Goal: Use online tool/utility: Utilize a website feature to perform a specific function

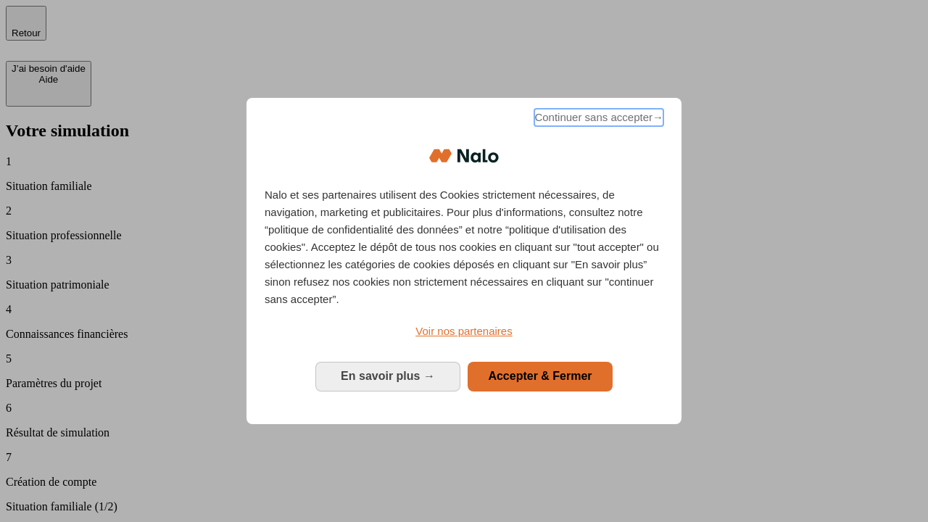
click at [597, 120] on span "Continuer sans accepter →" at bounding box center [598, 117] width 129 height 17
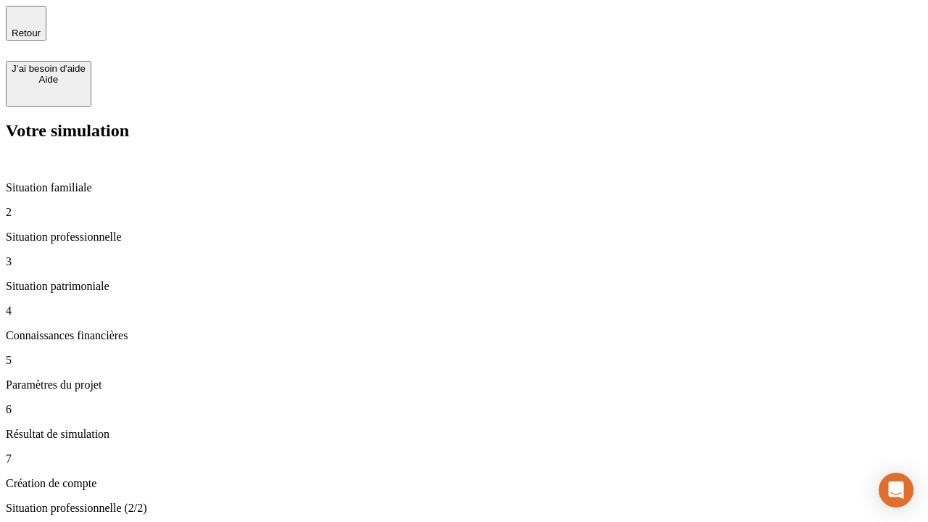
type input "30 000"
type input "40 000"
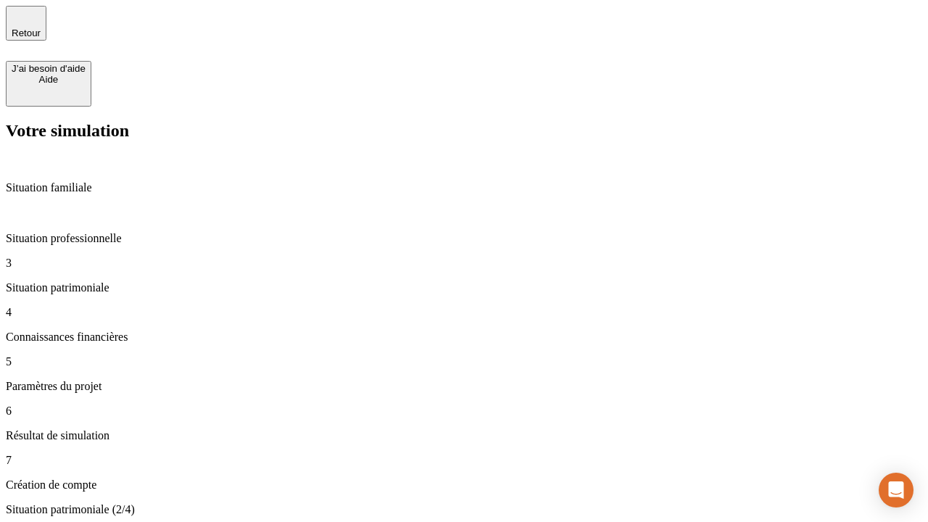
type input "1 100"
type input "20"
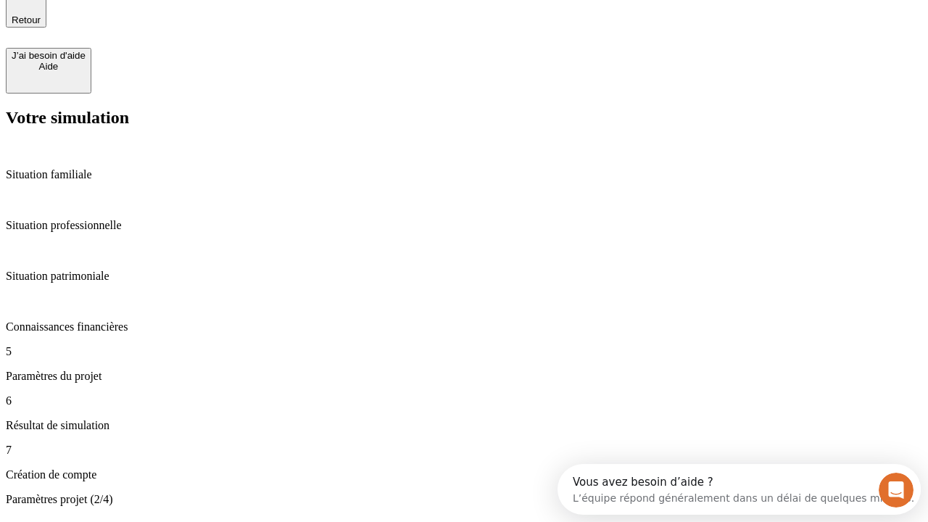
type input "40"
type input "50 000"
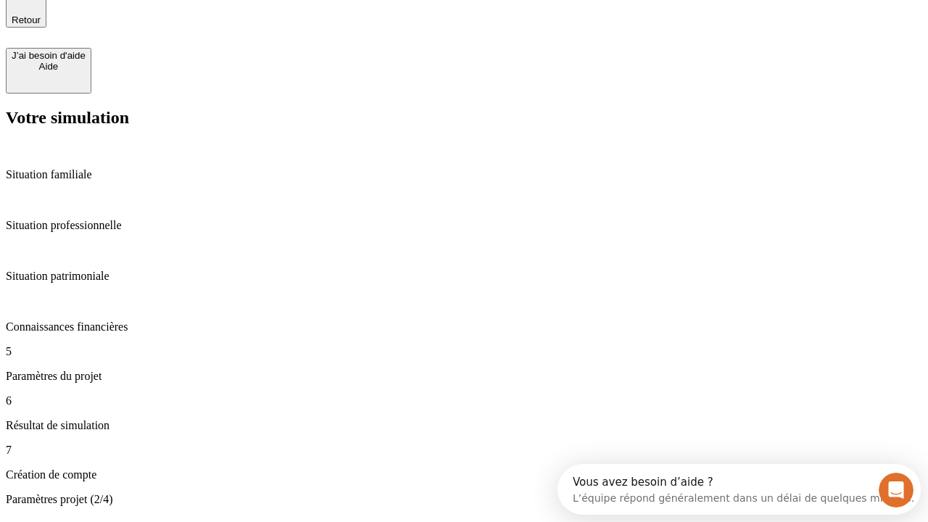
type input "640"
